Goal: Navigation & Orientation: Find specific page/section

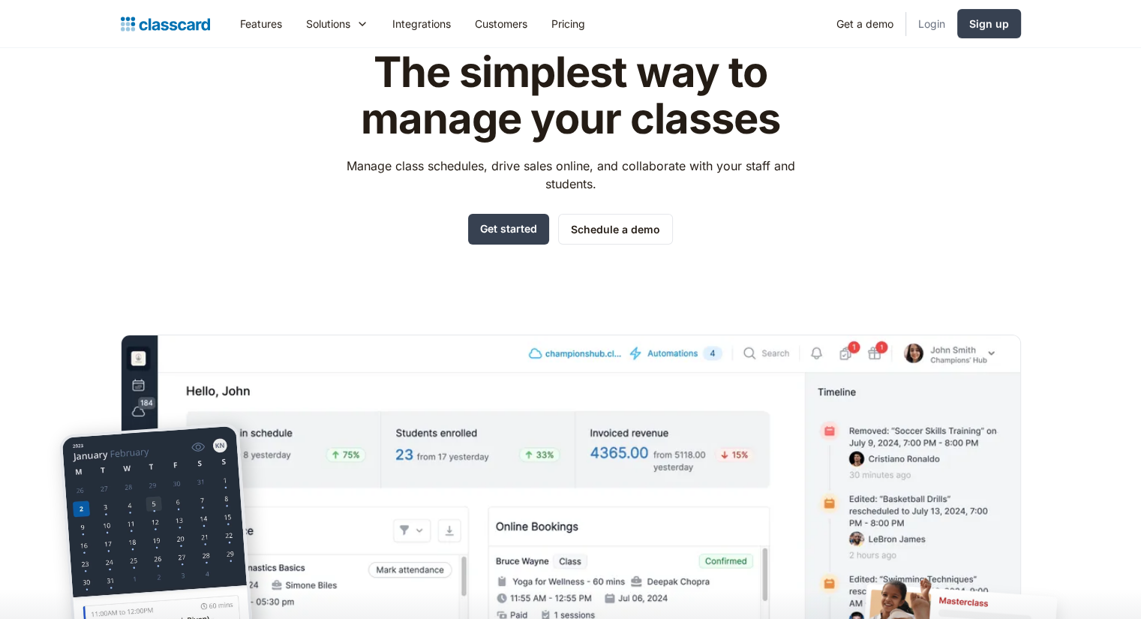
click at [922, 22] on link "Login" at bounding box center [931, 24] width 51 height 34
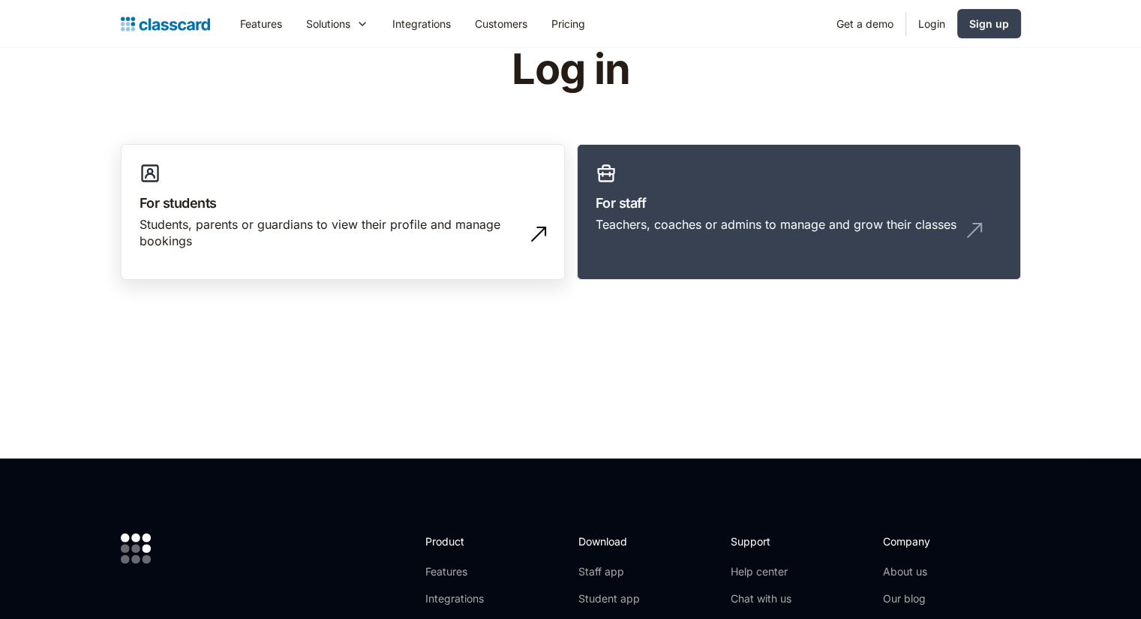
scroll to position [75, 0]
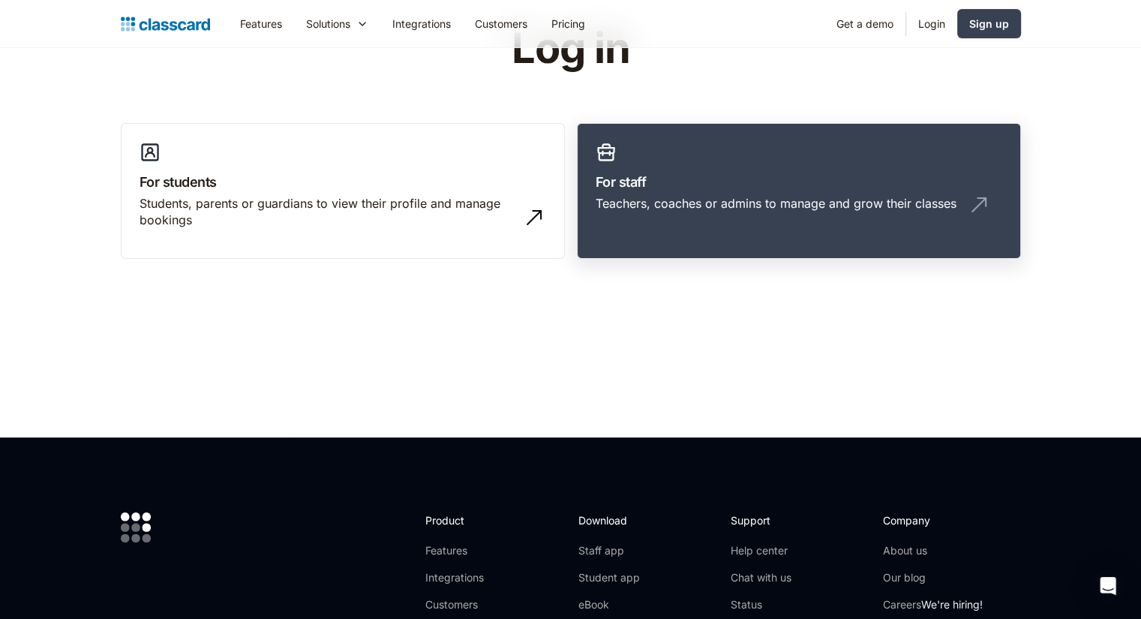
click at [697, 190] on h3 "For staff" at bounding box center [798, 182] width 406 height 20
